Goal: Obtain resource: Download file/media

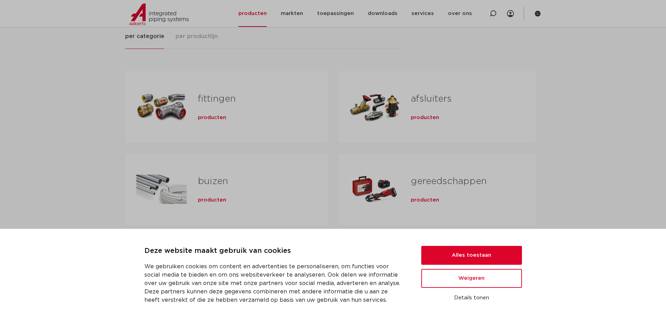
scroll to position [105, 0]
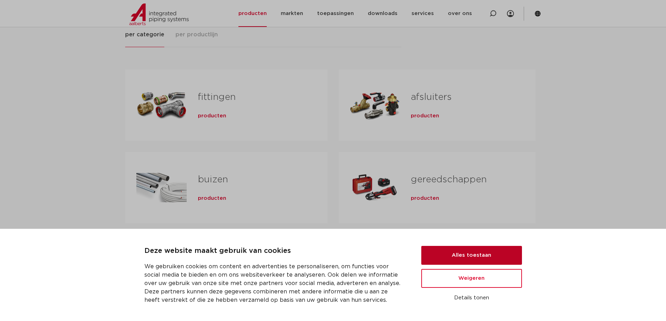
click at [480, 259] on button "Alles toestaan" at bounding box center [471, 255] width 101 height 19
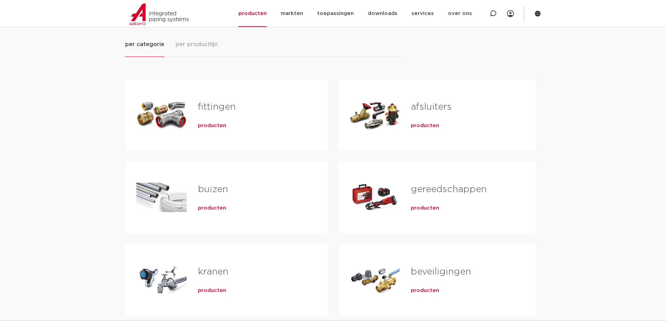
scroll to position [35, 0]
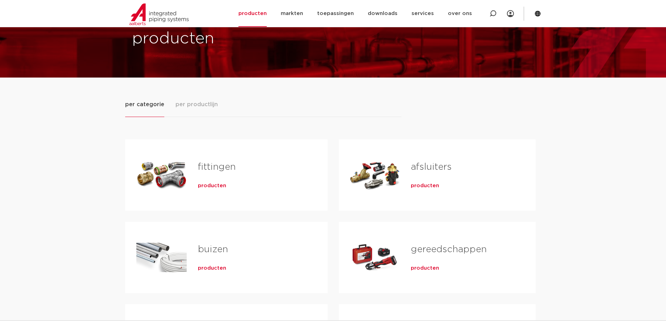
click at [213, 188] on span "producten" at bounding box center [212, 186] width 28 height 7
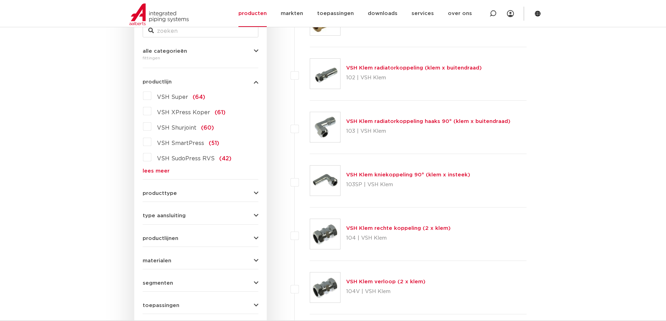
scroll to position [175, 0]
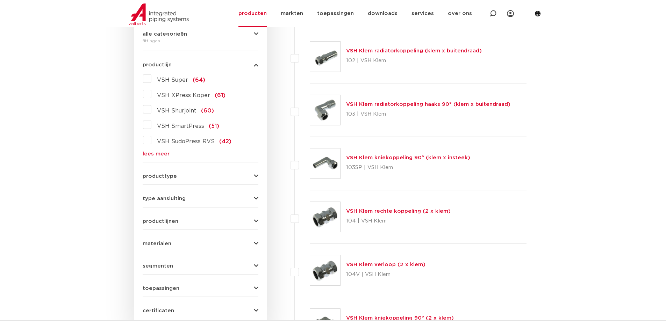
click at [255, 178] on icon "button" at bounding box center [256, 176] width 5 height 5
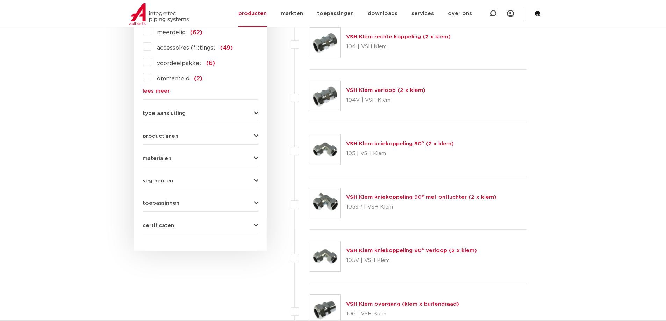
scroll to position [350, 0]
click at [257, 201] on icon "button" at bounding box center [256, 202] width 5 height 5
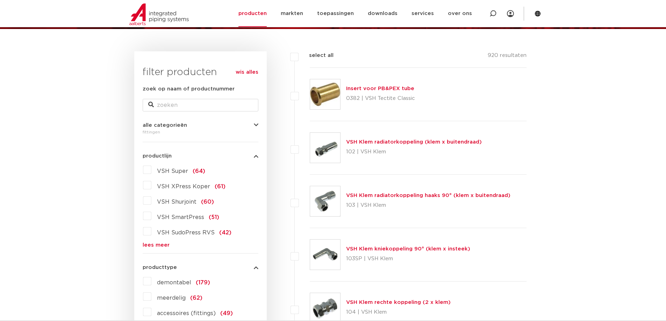
scroll to position [0, 0]
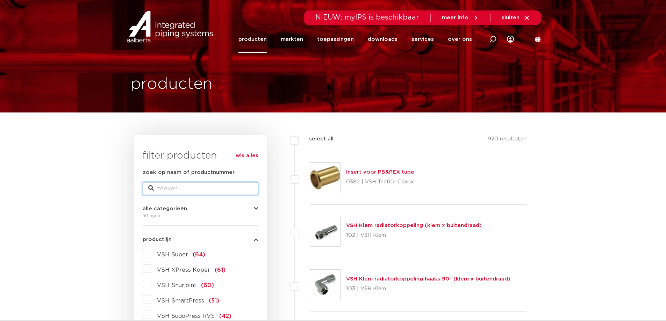
click at [204, 192] on input "zoek op naam of productnummer" at bounding box center [201, 189] width 116 height 13
type input "knie"
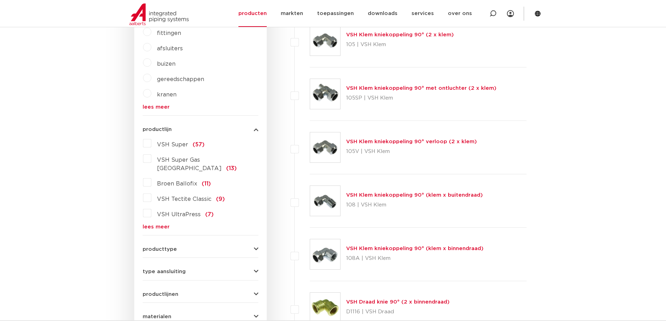
scroll to position [280, 0]
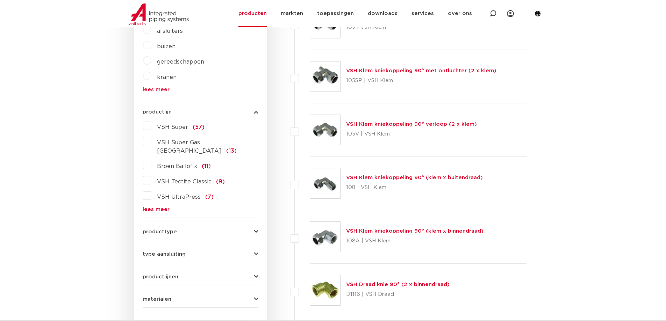
click at [399, 230] on link "VSH Klem kniekoppeling 90° (klem x binnendraad)" at bounding box center [414, 231] width 137 height 5
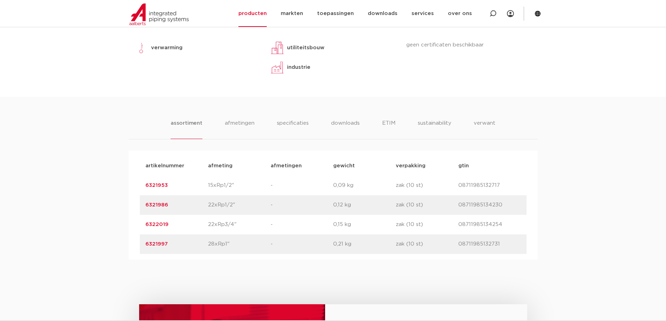
scroll to position [420, 0]
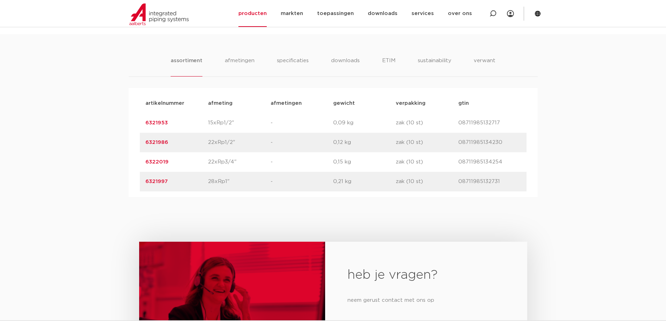
click at [154, 162] on link "6322019" at bounding box center [157, 162] width 23 height 5
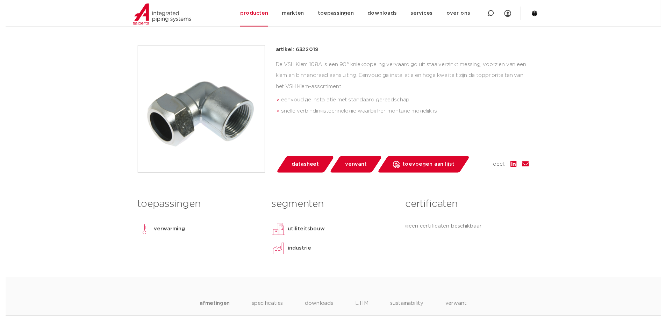
scroll to position [140, 0]
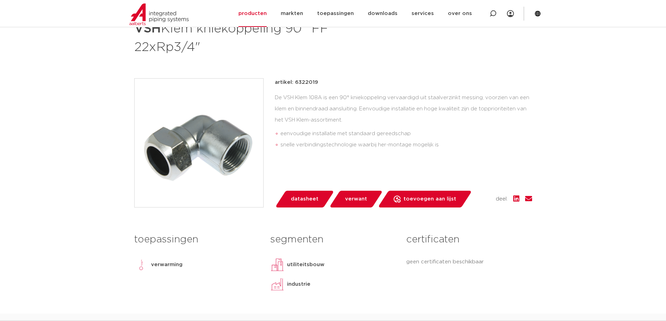
click at [313, 204] on span "datasheet" at bounding box center [305, 199] width 28 height 11
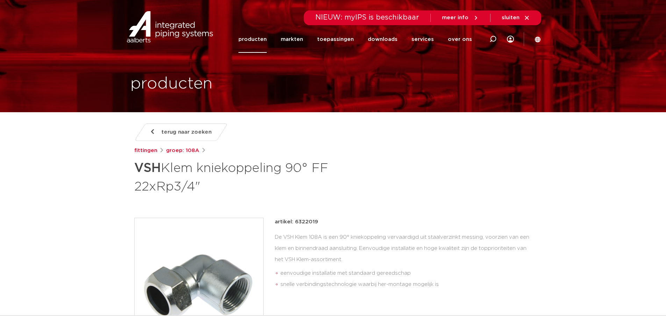
scroll to position [0, 0]
